Goal: Task Accomplishment & Management: Complete application form

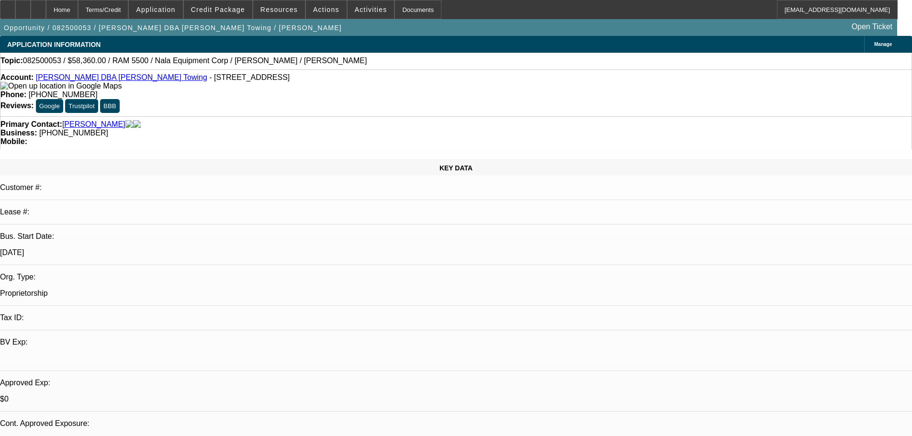
select select "0.2"
select select "2"
select select "0.1"
select select "4"
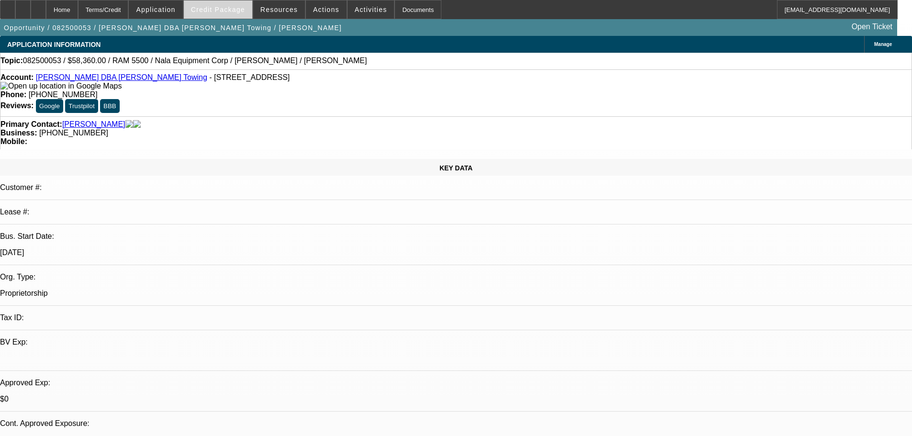
click at [230, 13] on span "Credit Package" at bounding box center [218, 10] width 54 height 8
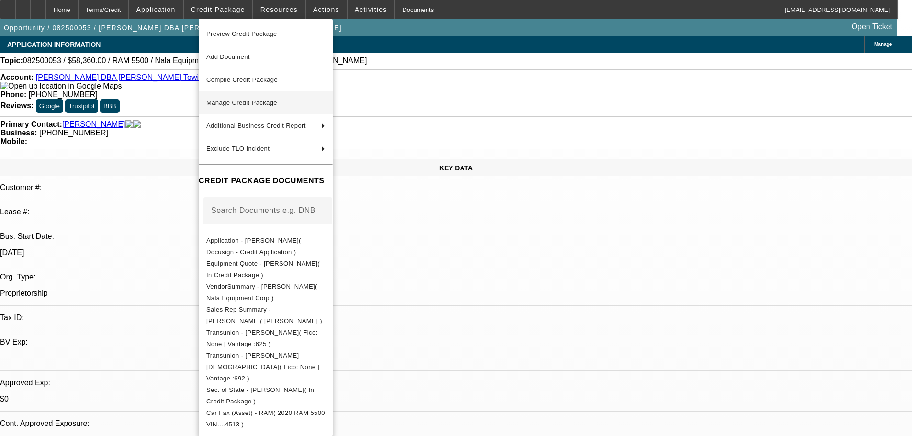
click at [242, 99] on span "Manage Credit Package" at bounding box center [241, 102] width 71 height 7
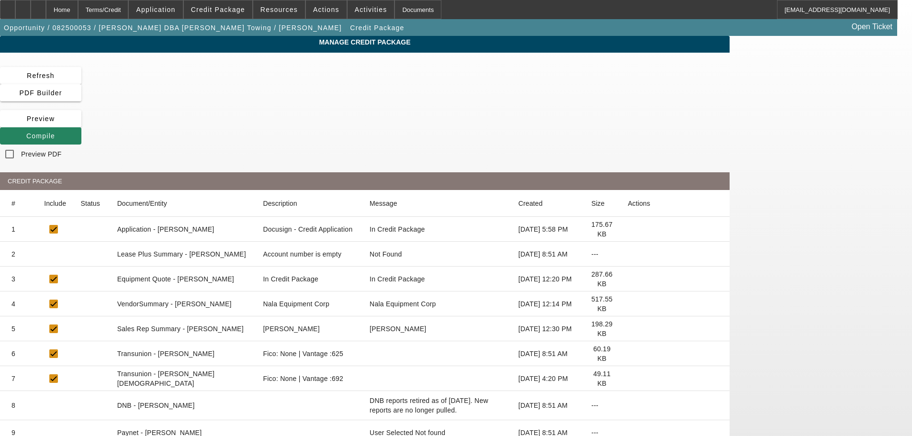
click at [628, 254] on icon at bounding box center [628, 254] width 0 height 0
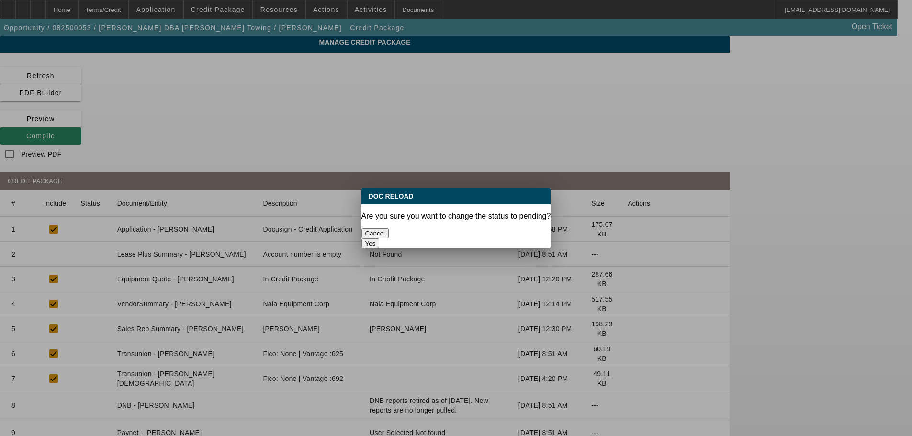
click at [380, 238] on button "Yes" at bounding box center [371, 243] width 18 height 10
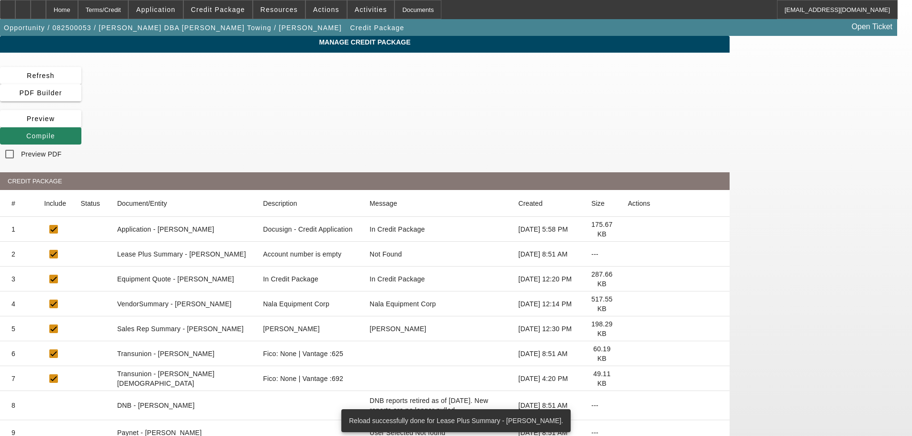
click at [628, 304] on icon at bounding box center [628, 304] width 0 height 0
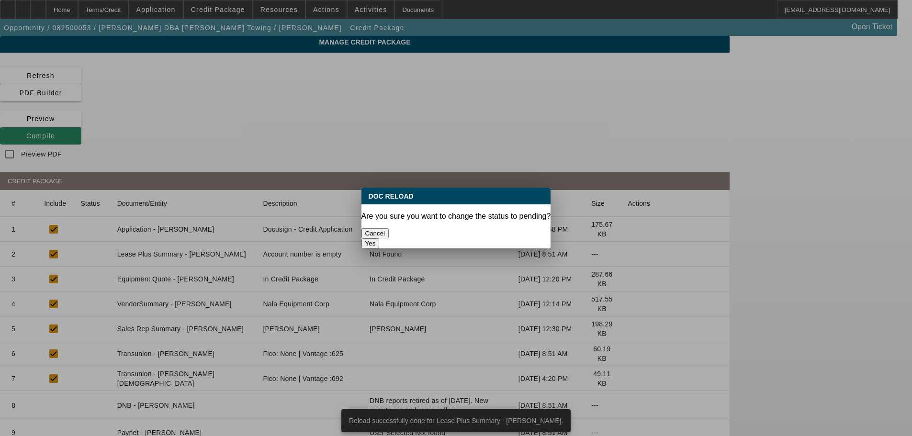
click at [380, 238] on button "Yes" at bounding box center [371, 243] width 18 height 10
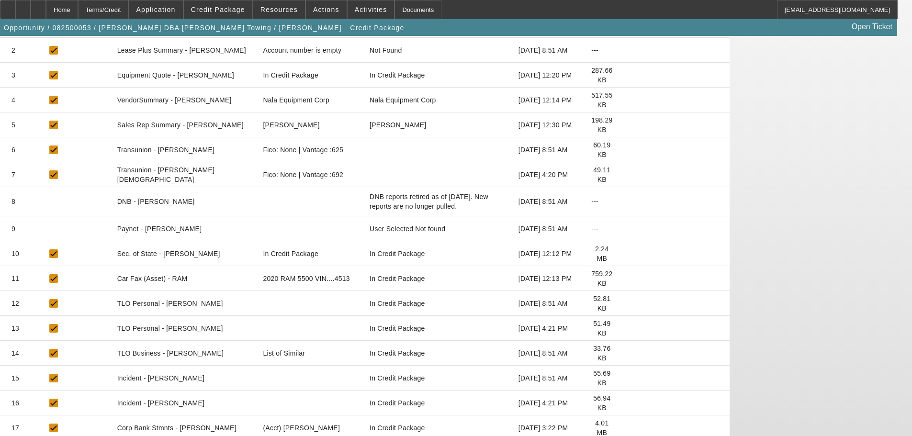
scroll to position [205, 0]
click at [628, 352] on icon at bounding box center [628, 352] width 0 height 0
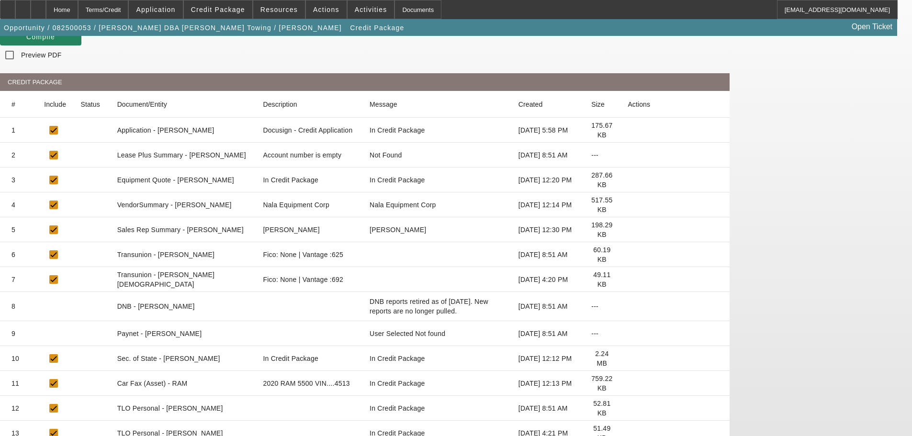
scroll to position [0, 0]
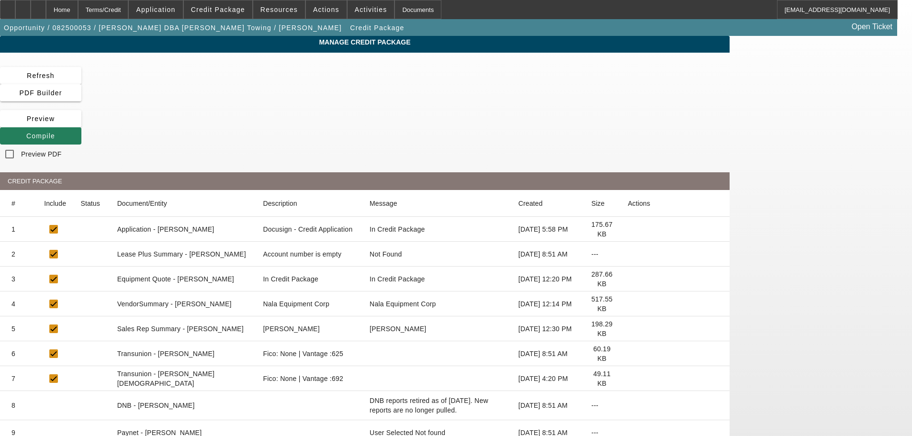
click at [81, 125] on span at bounding box center [40, 136] width 81 height 23
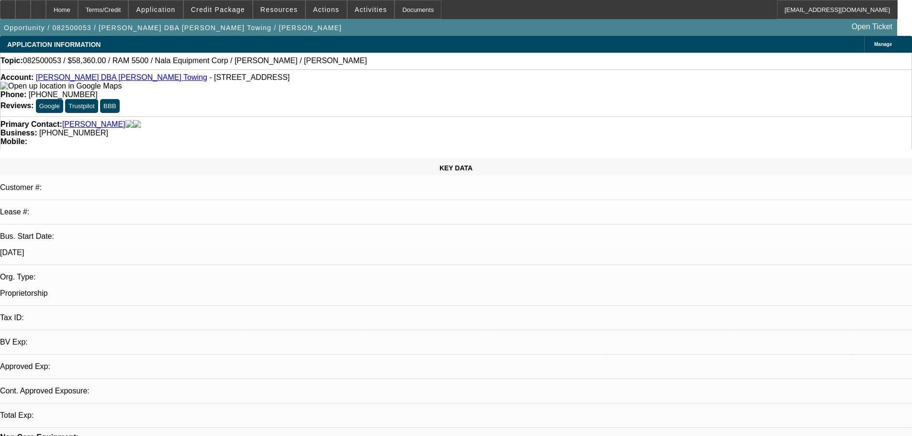
select select "0.2"
select select "2"
select select "0.1"
select select "4"
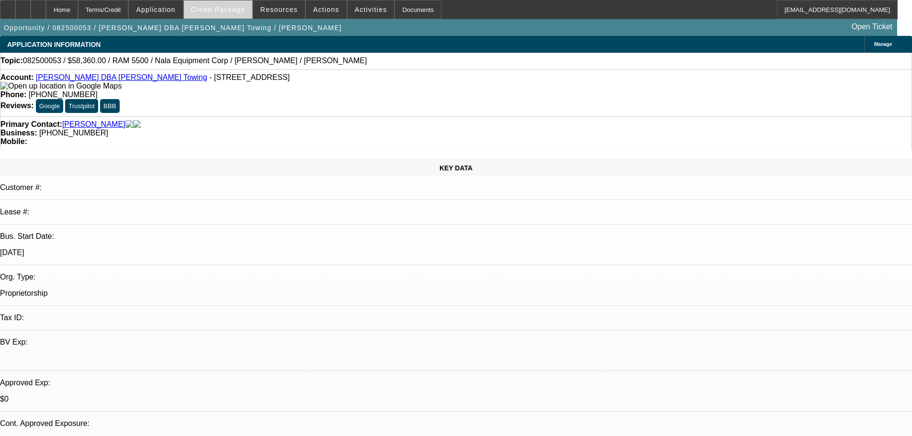
click at [225, 13] on span "Credit Package" at bounding box center [218, 10] width 54 height 8
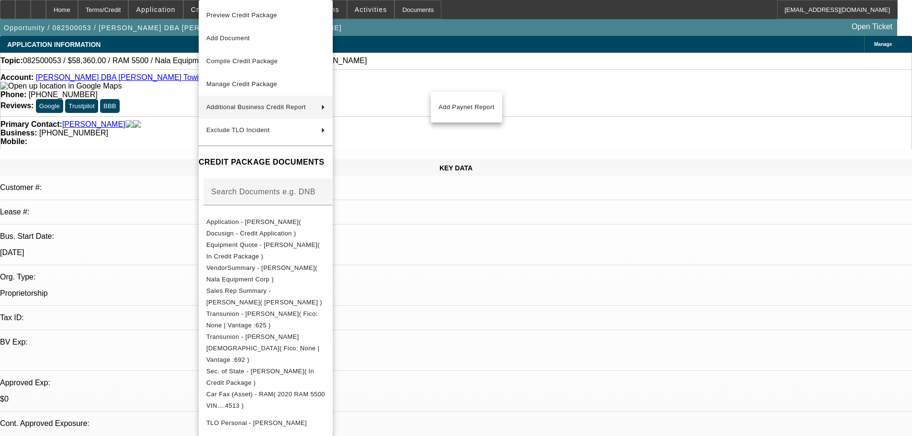
click at [162, 161] on div at bounding box center [456, 218] width 912 height 436
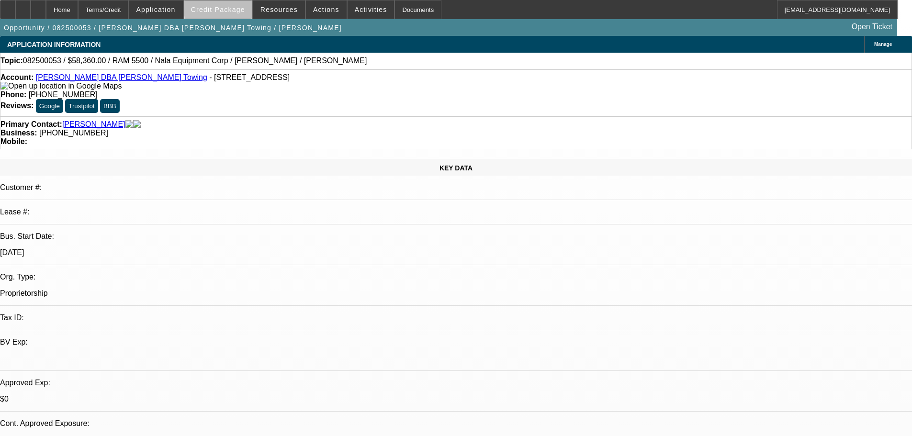
click at [249, 3] on span at bounding box center [218, 9] width 68 height 23
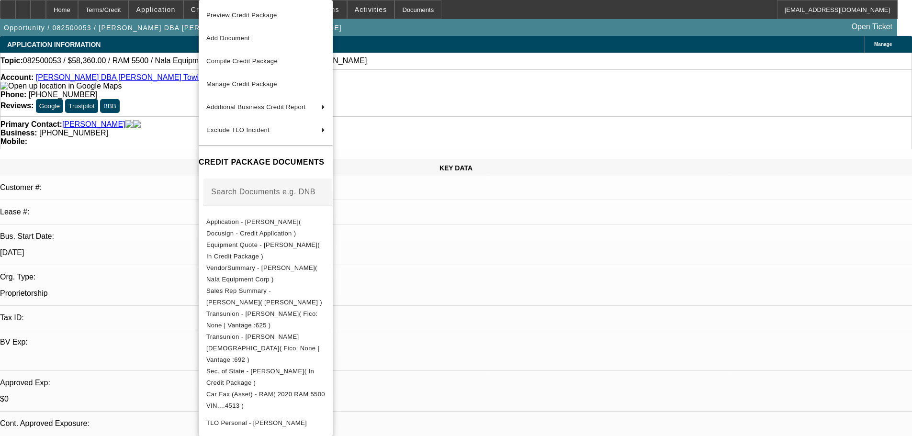
click at [246, 15] on span "Preview Credit Package" at bounding box center [241, 14] width 71 height 7
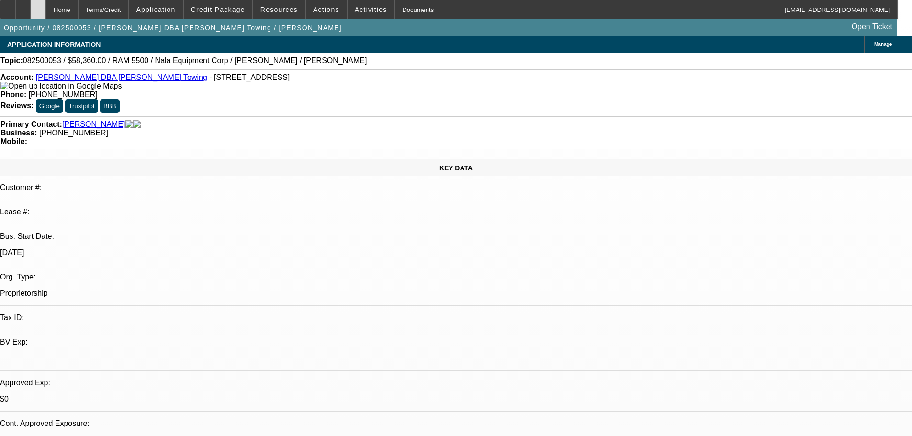
click at [46, 9] on div at bounding box center [38, 9] width 15 height 19
select select "0.2"
select select "2"
select select "0.1"
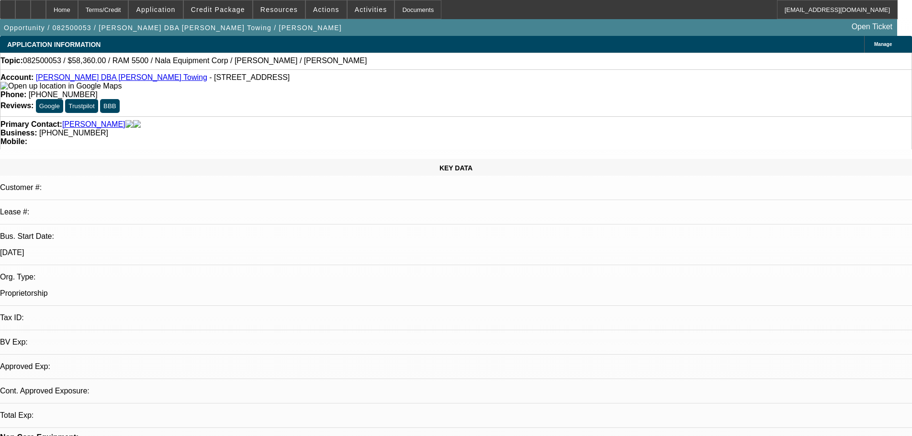
select select "4"
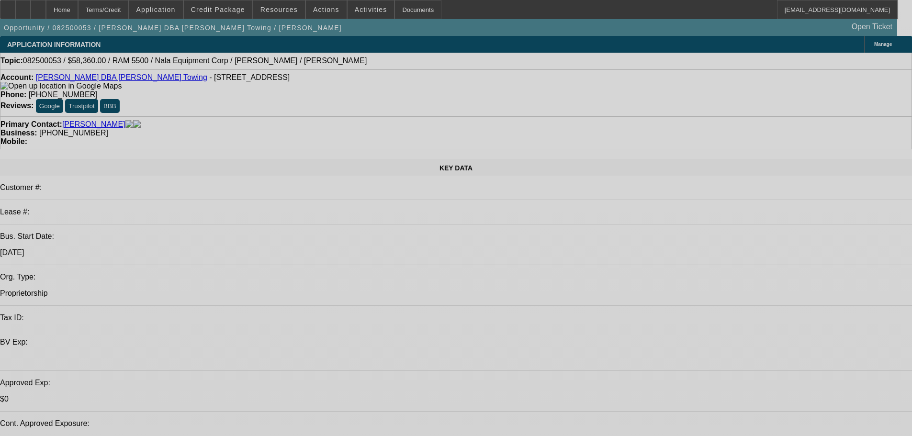
select select "0.2"
select select "2"
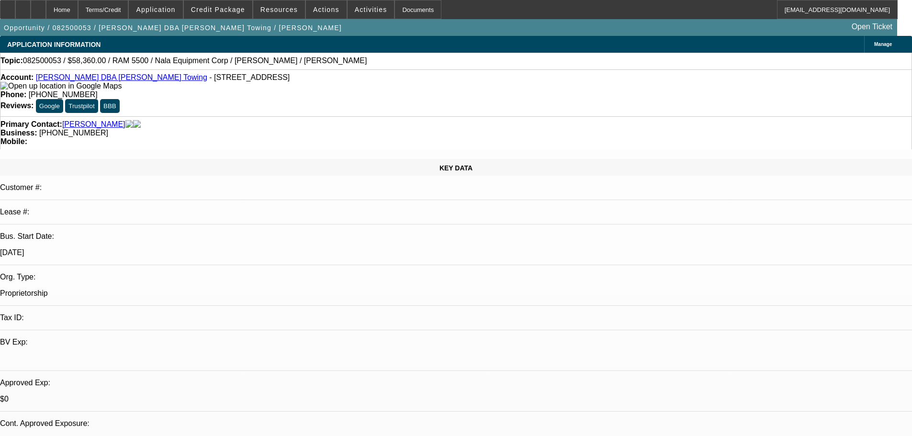
select select "0.1"
select select "4"
click at [217, 8] on span "Credit Package" at bounding box center [218, 10] width 54 height 8
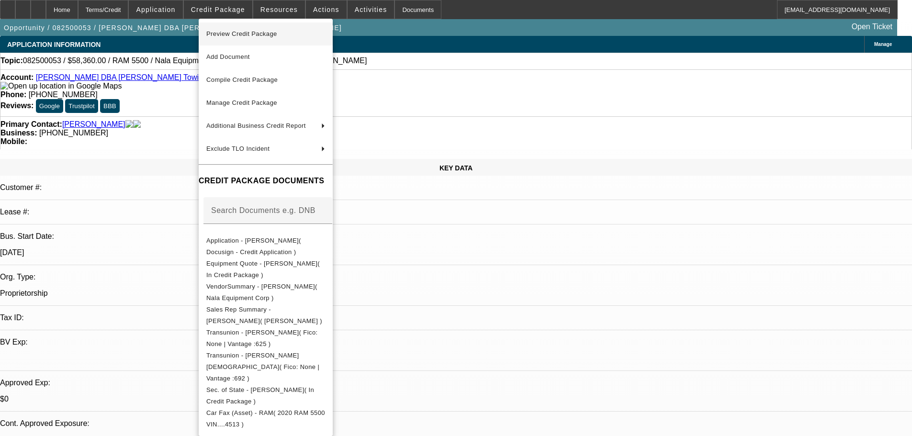
click at [262, 35] on span "Preview Credit Package" at bounding box center [241, 33] width 71 height 7
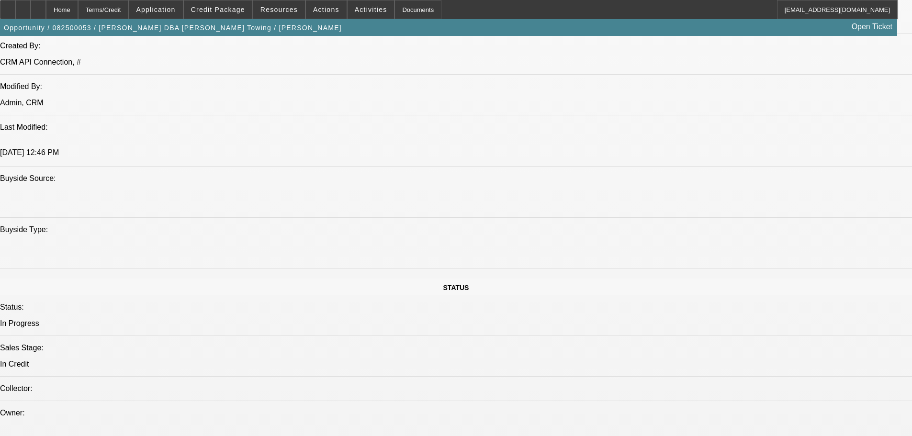
scroll to position [766, 0]
paste textarea "[DEMOGRAPHIC_DATA] = NON HOMEOWNER; ONE SMALL CC; MOST INSTALMENT DEBT LOANS HA…"
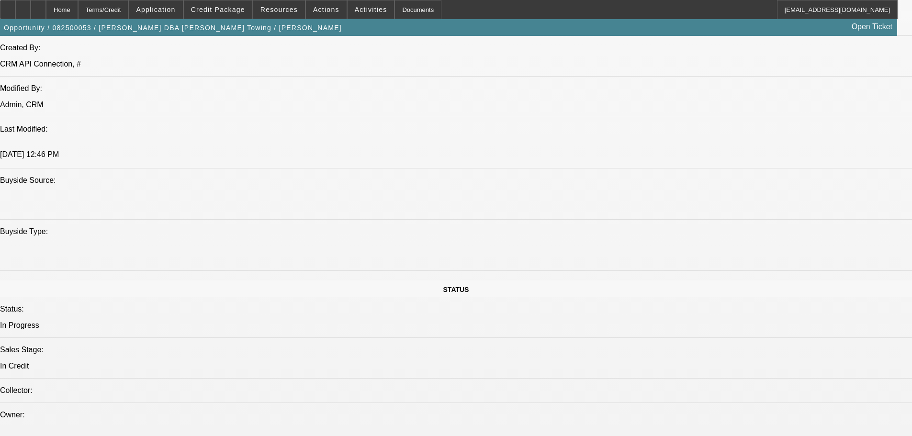
scroll to position [55, 0]
type textarea "[DEMOGRAPHIC_DATA] = NON HOMEOWNER; ONE SMALL CC; MOST INSTALMENT DEBT LOANS HA…"
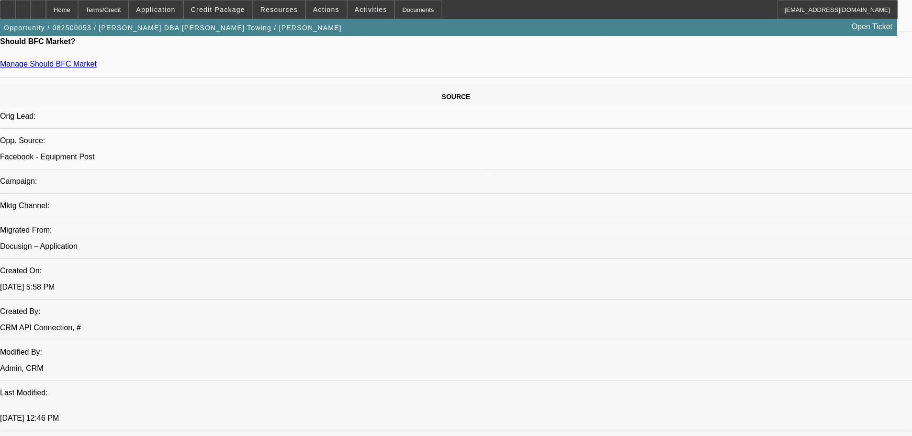
scroll to position [527, 0]
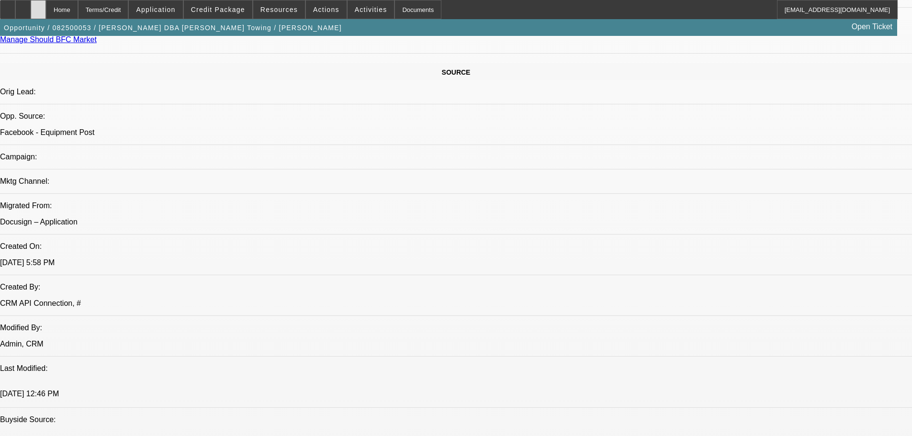
click at [46, 14] on div at bounding box center [38, 9] width 15 height 19
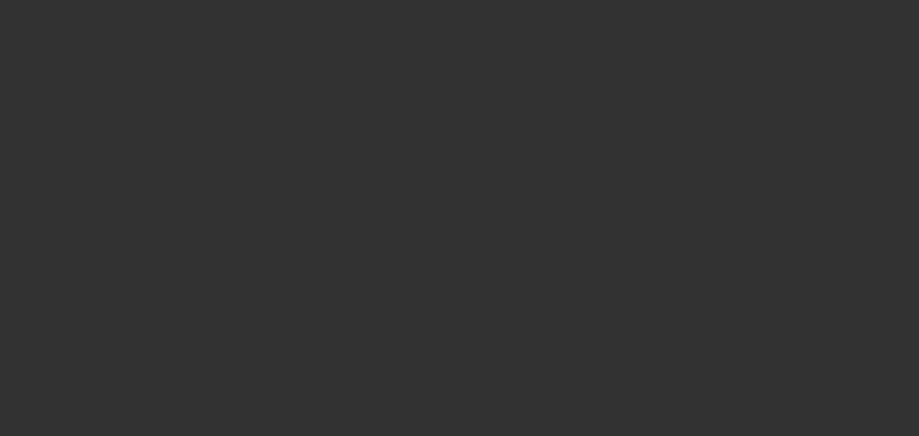
select select "0.2"
select select "2"
select select "0.1"
select select "4"
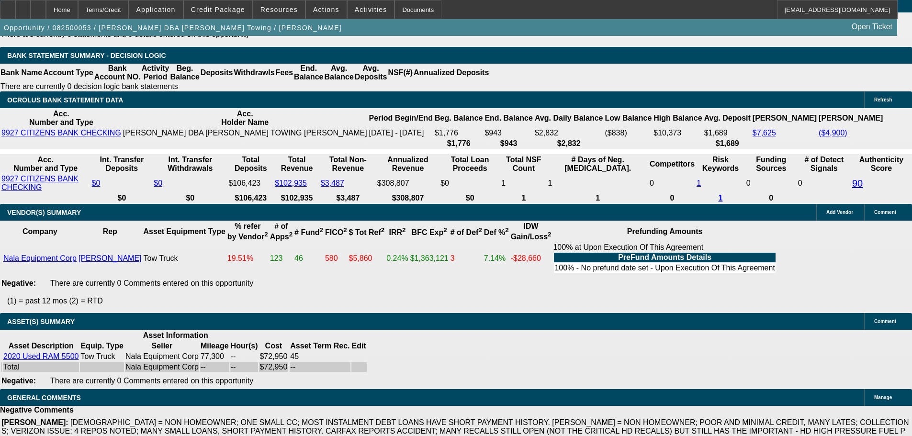
scroll to position [1830, 0]
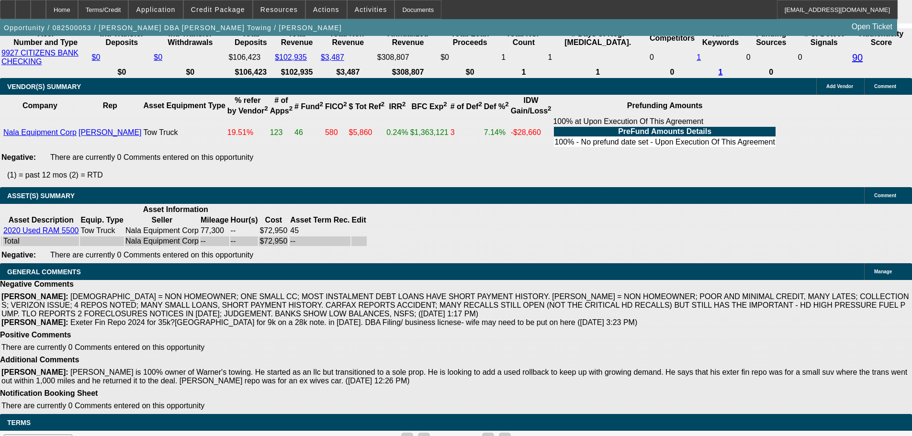
select select "5"
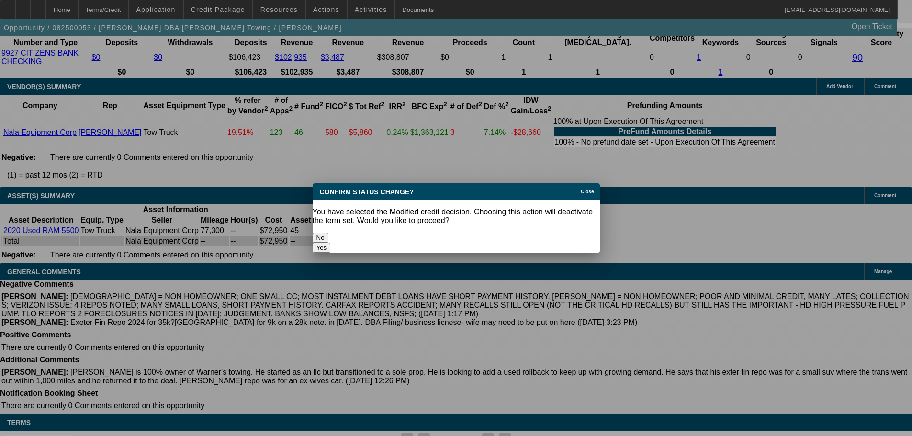
scroll to position [0, 0]
click at [331, 243] on button "Yes" at bounding box center [322, 248] width 18 height 10
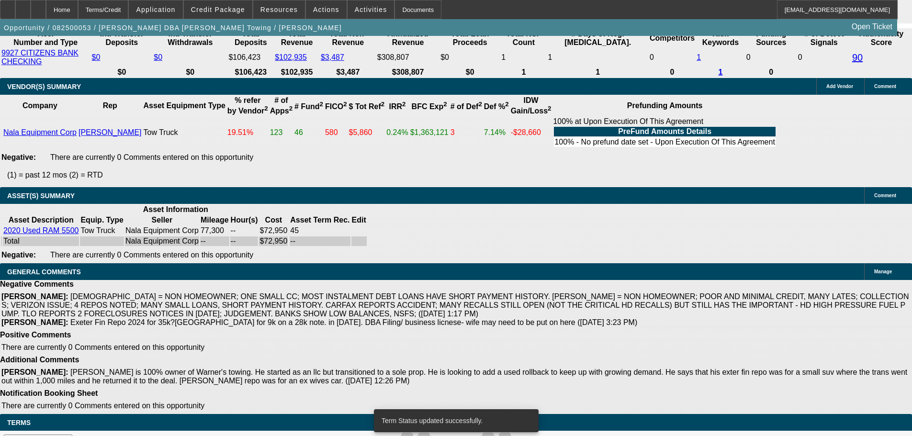
scroll to position [1821, 0]
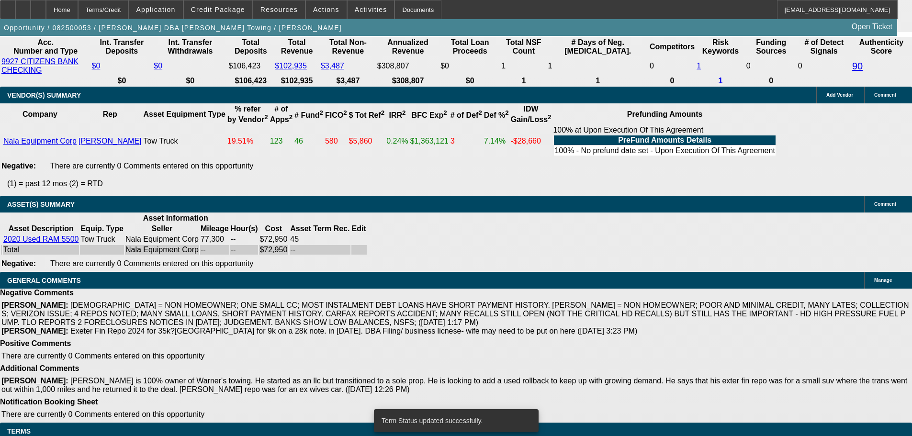
select select "0.2"
select select "2"
select select "0.1"
select select "4"
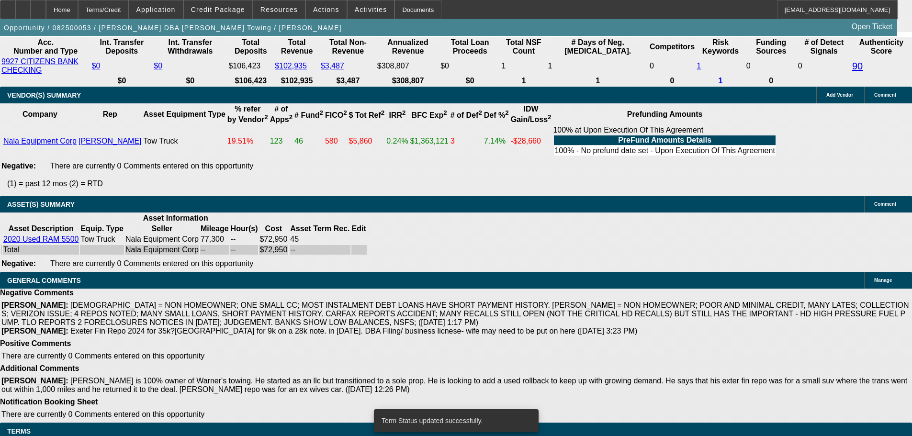
select select "0.2"
select select "2"
select select "0.1"
select select "4"
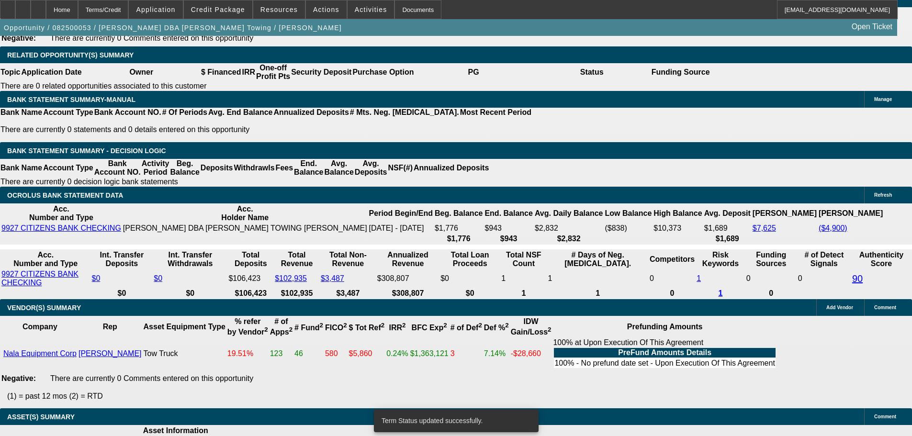
scroll to position [1495, 0]
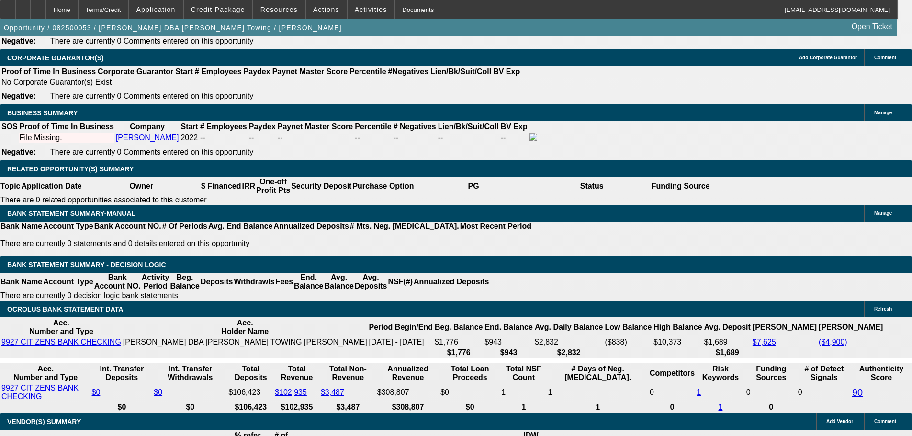
drag, startPoint x: 170, startPoint y: 226, endPoint x: 309, endPoint y: 223, distance: 138.4
type input "$14,950.00"
click at [485, 243] on body "Home Terms/Credit Application Credit Package Resources Actions Activities Docum…" at bounding box center [456, 352] width 912 height 3695
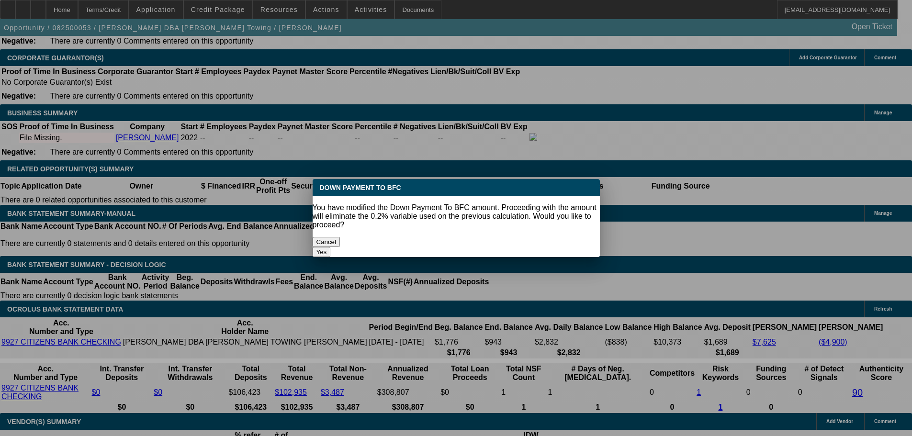
scroll to position [0, 0]
click at [331, 247] on button "Yes" at bounding box center [322, 252] width 18 height 10
select select "0"
type input "UNKNOWN"
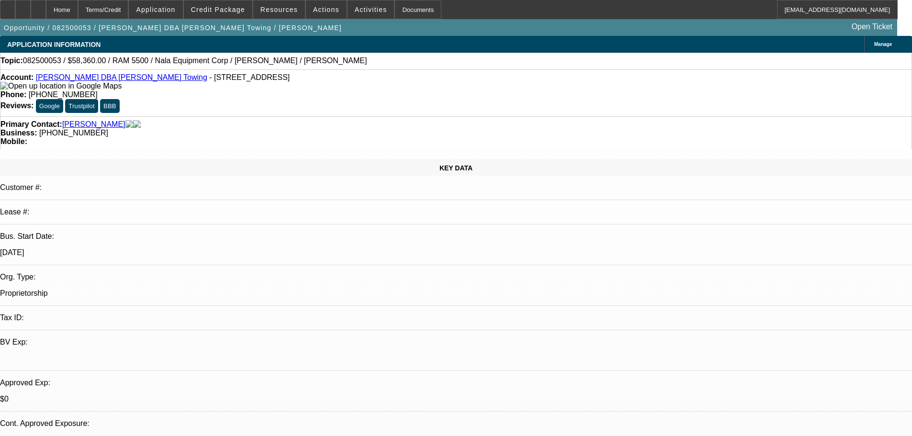
scroll to position [1495, 0]
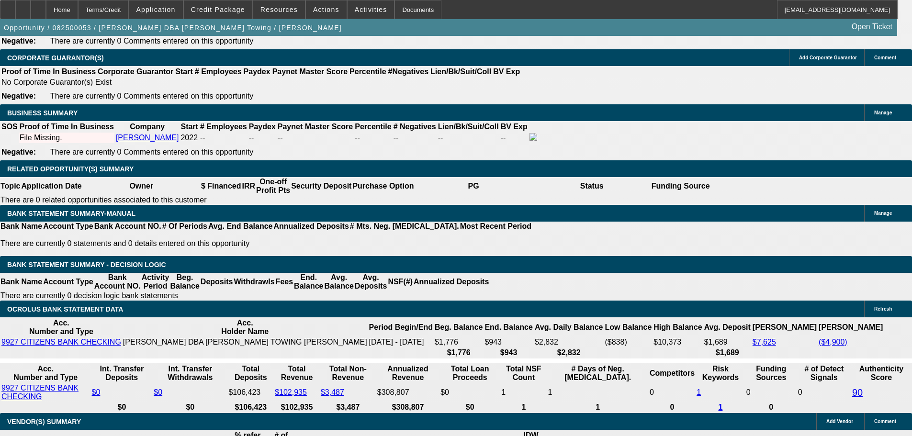
type input "$3,997.10"
drag, startPoint x: 146, startPoint y: 304, endPoint x: 251, endPoint y: 304, distance: 105.4
type input "2"
type input "$4.00"
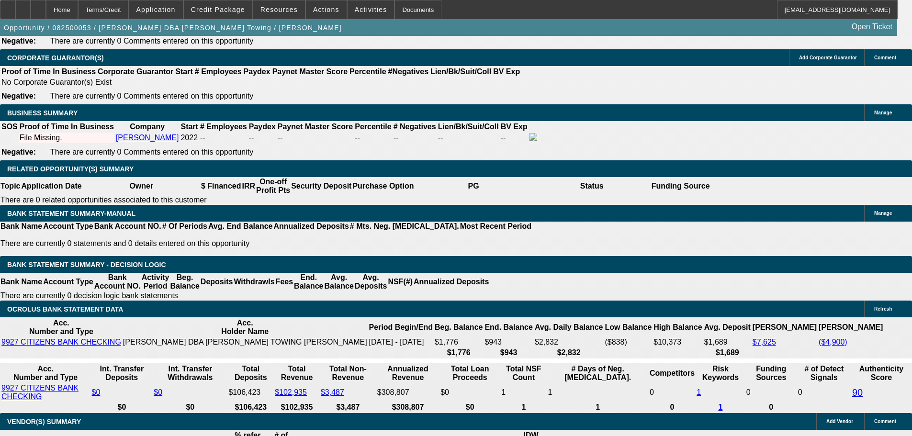
type input "2000"
type input "$4,000.00"
type input "25"
type input "$2,000.00"
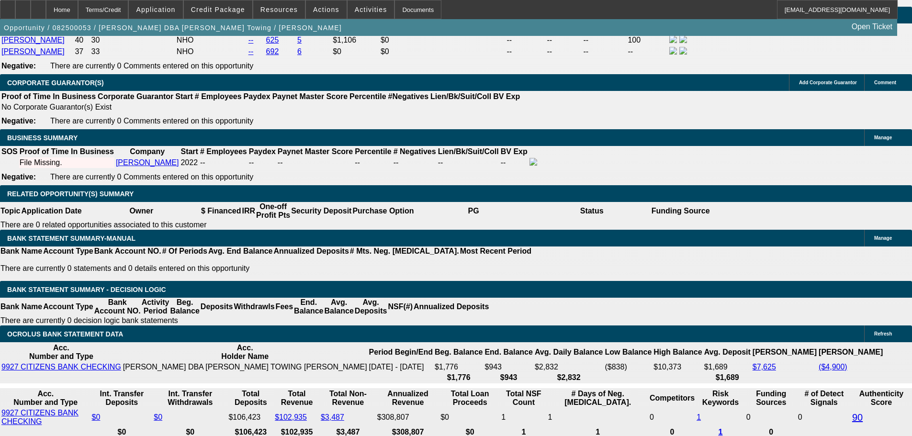
scroll to position [1447, 0]
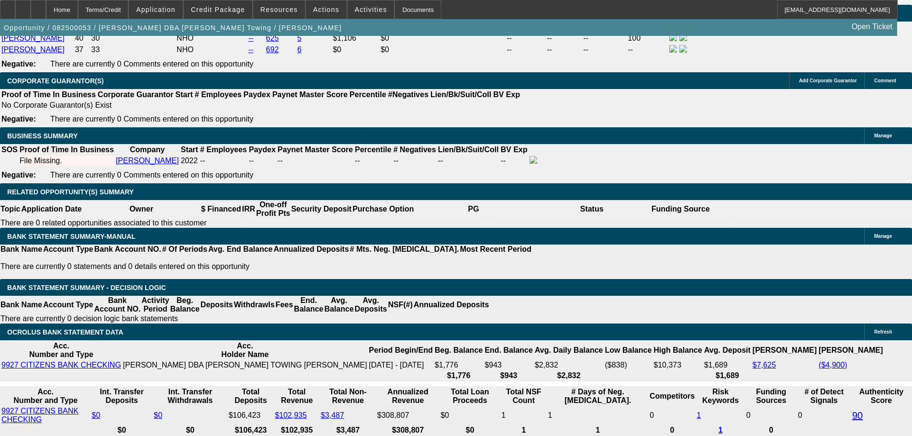
scroll to position [1495, 0]
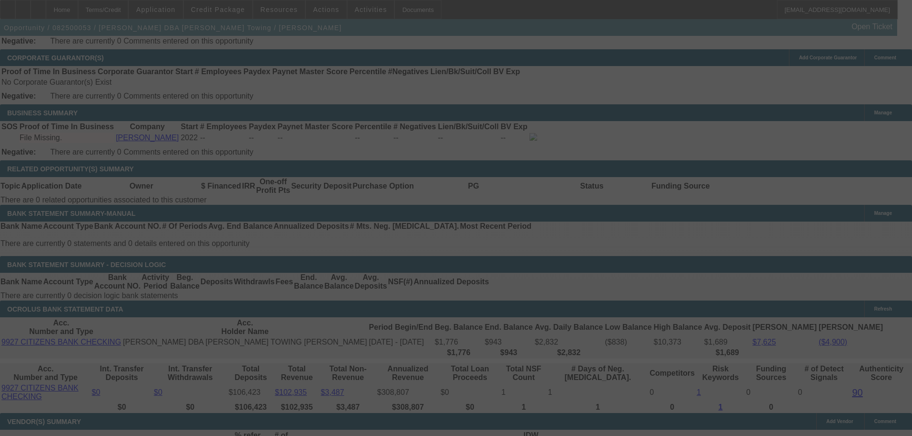
select select "0"
select select "2"
select select "0.1"
select select "4"
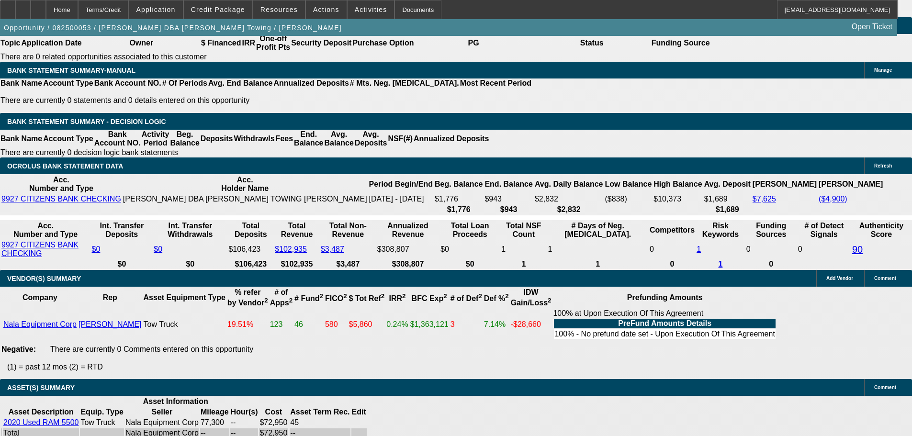
scroll to position [1782, 0]
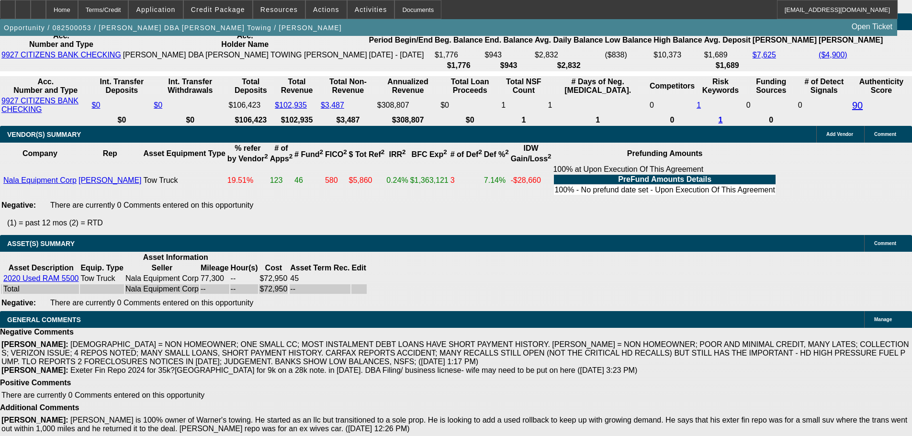
select select "4"
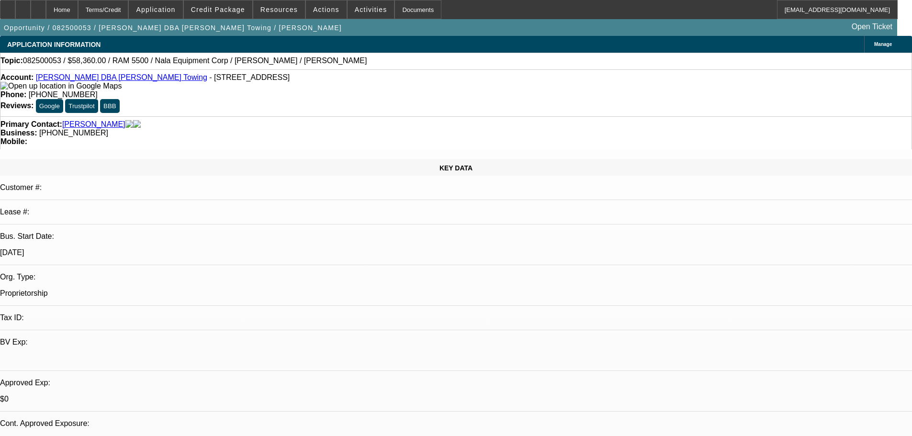
paste textarea "PASS, JUST TOO MANY NEGATIVES ON THIS DEAL."
type textarea "PASS, JUST TOO MANY NEGATIVES ON THIS DEAL."
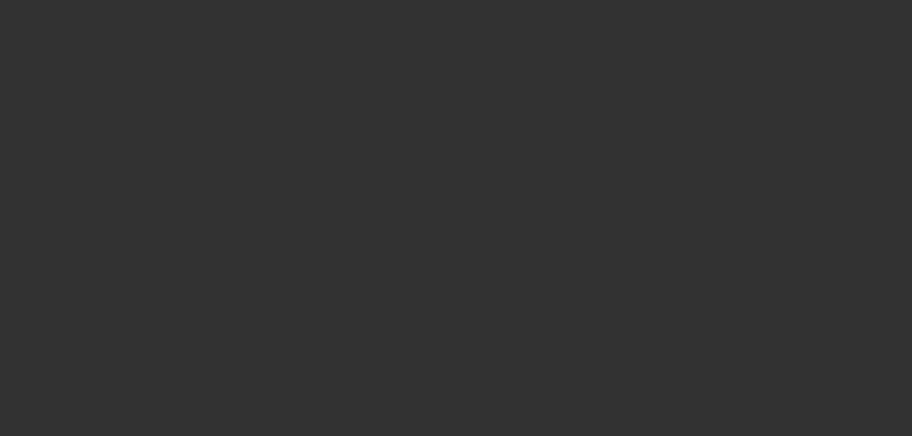
select select "0"
select select "2"
select select "0.1"
select select "4"
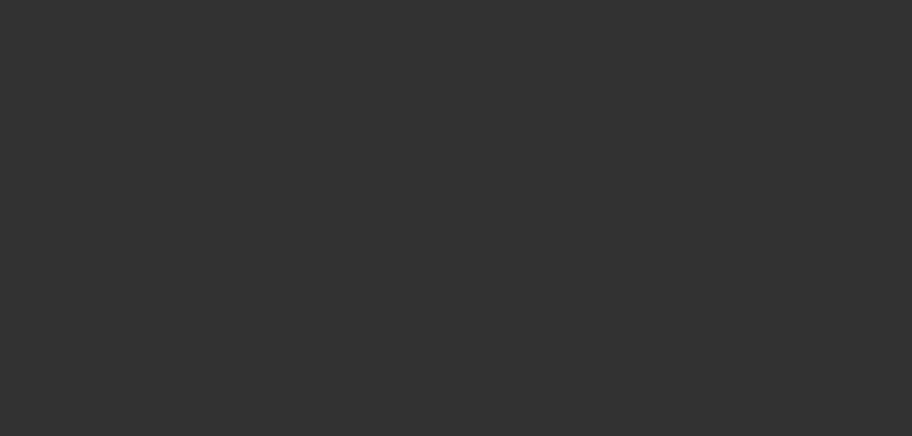
select select "0.2"
select select "2"
select select "0.1"
select select "4"
